Goal: Check status: Check status

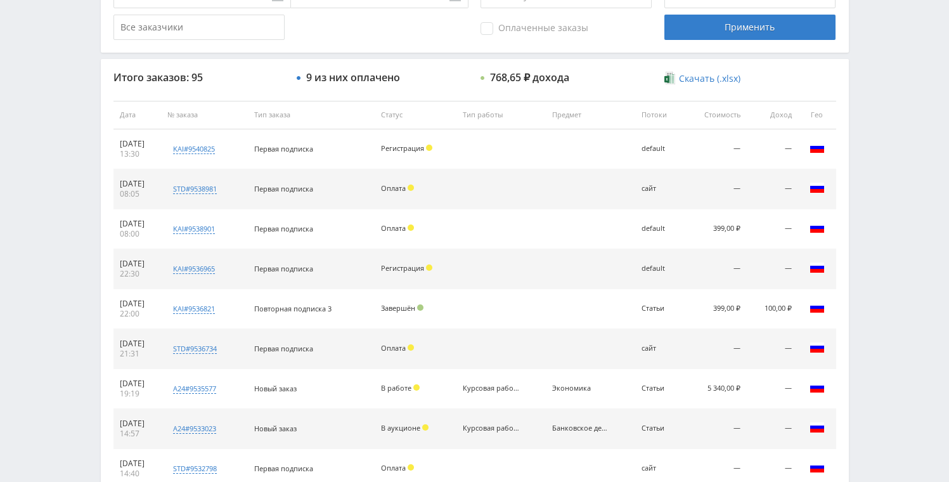
scroll to position [420, 0]
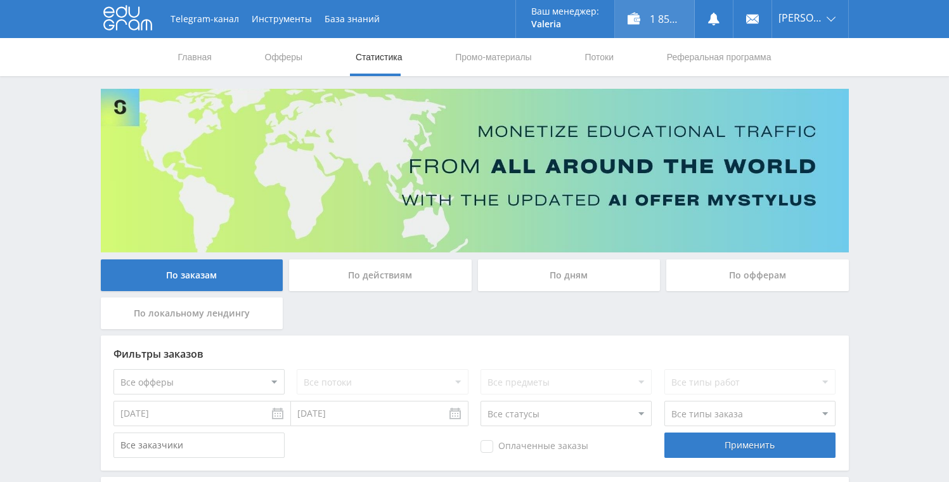
click at [636, 19] on div "1 856,65 ₽" at bounding box center [654, 19] width 79 height 38
